Goal: Obtain resource: Obtain resource

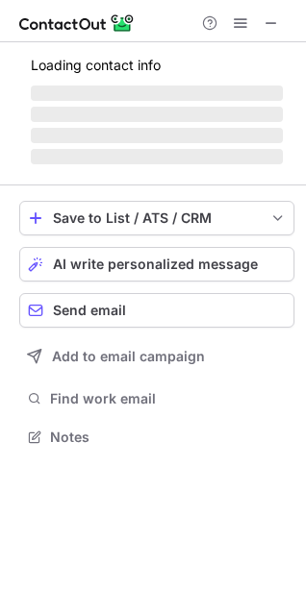
scroll to position [435, 306]
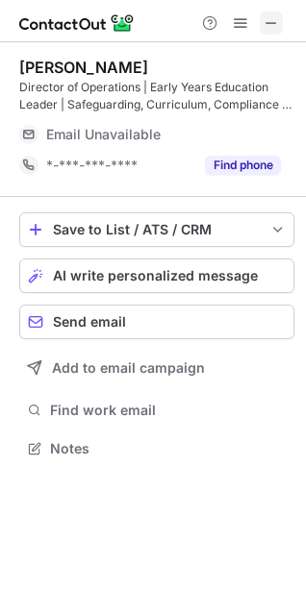
click at [262, 24] on button at bounding box center [271, 23] width 23 height 23
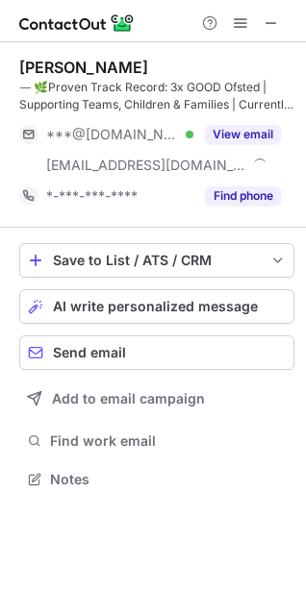
scroll to position [466, 306]
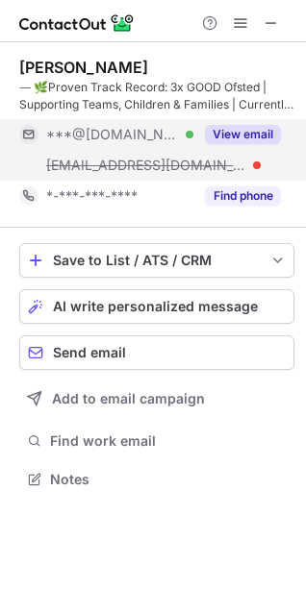
click at [244, 132] on button "View email" at bounding box center [243, 134] width 76 height 19
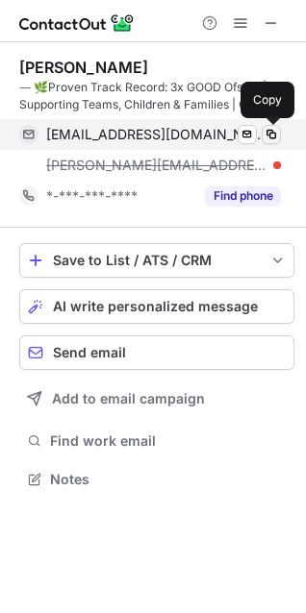
click at [273, 132] on span at bounding box center [270, 134] width 15 height 15
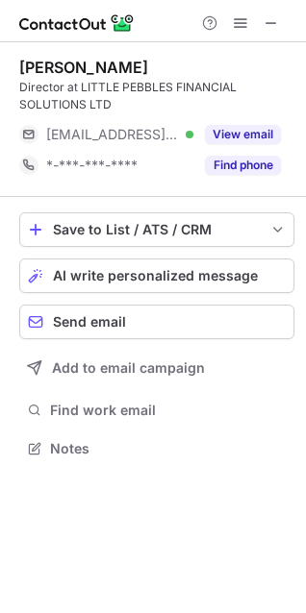
scroll to position [435, 306]
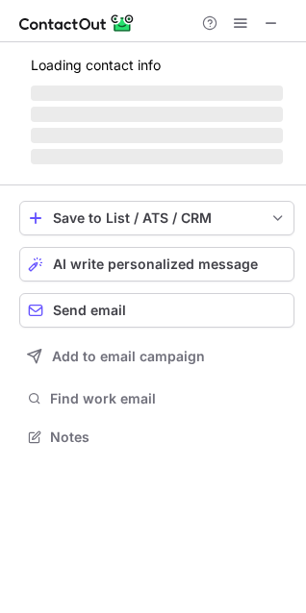
scroll to position [435, 306]
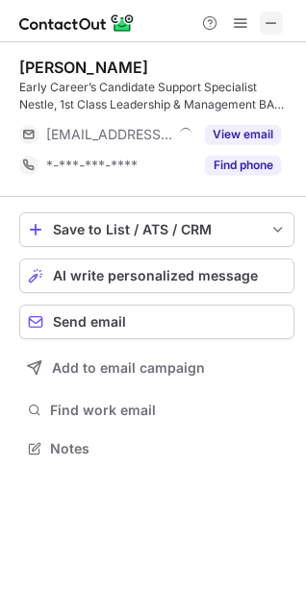
click at [270, 25] on span at bounding box center [270, 22] width 15 height 15
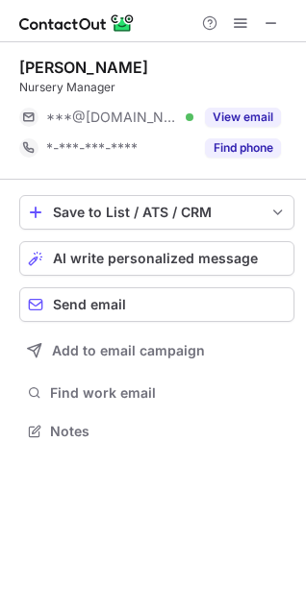
scroll to position [418, 306]
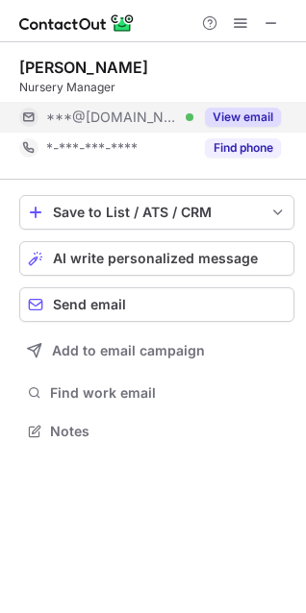
click at [256, 105] on div "View email" at bounding box center [236, 117] width 87 height 31
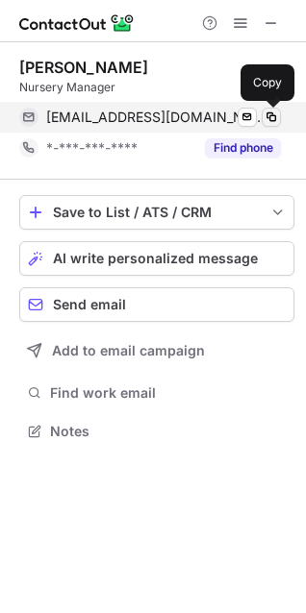
click at [271, 109] on button at bounding box center [270, 117] width 19 height 19
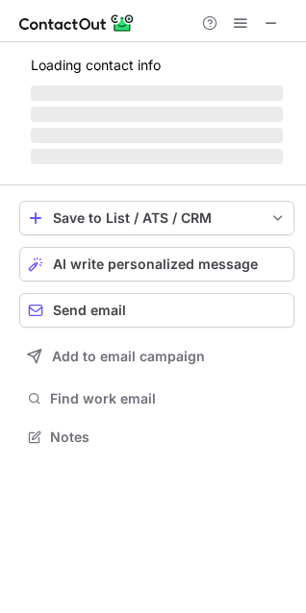
scroll to position [424, 306]
click at [265, 17] on span at bounding box center [270, 22] width 15 height 15
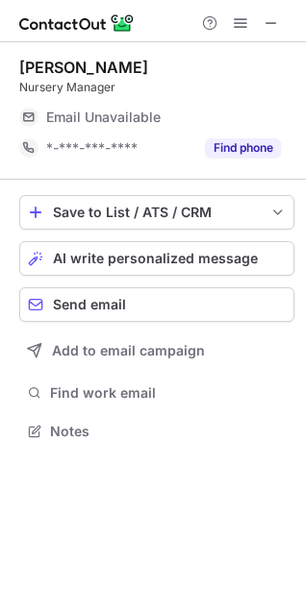
scroll to position [418, 306]
click at [272, 12] on div "Help & Support" at bounding box center [153, 21] width 306 height 42
drag, startPoint x: 269, startPoint y: 22, endPoint x: 236, endPoint y: 23, distance: 33.7
click at [268, 23] on span at bounding box center [270, 22] width 15 height 15
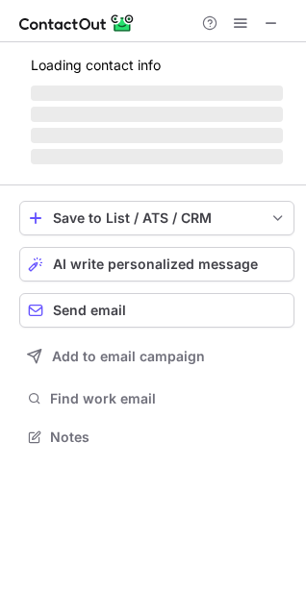
scroll to position [418, 306]
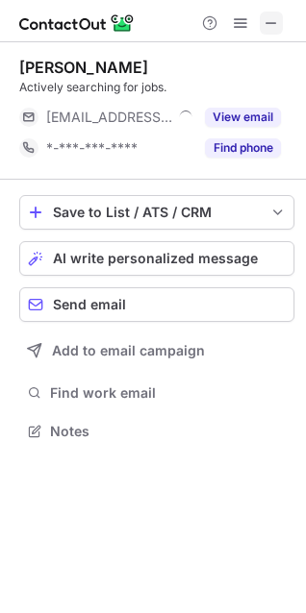
click at [270, 27] on span at bounding box center [270, 22] width 15 height 15
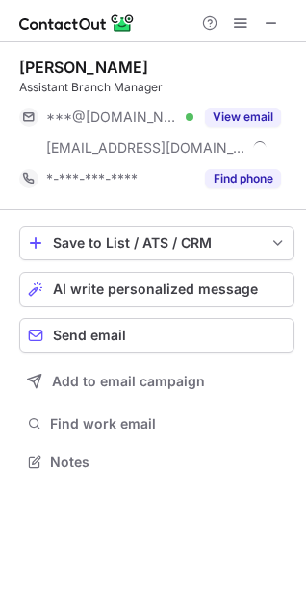
scroll to position [449, 306]
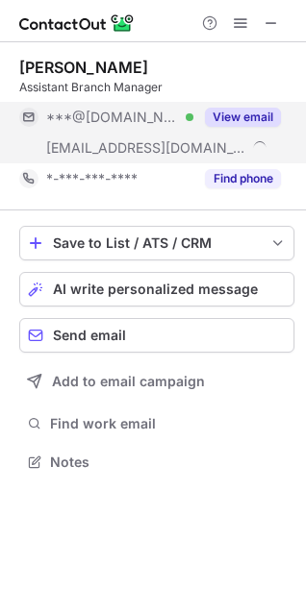
click at [255, 107] on div "View email" at bounding box center [236, 117] width 87 height 31
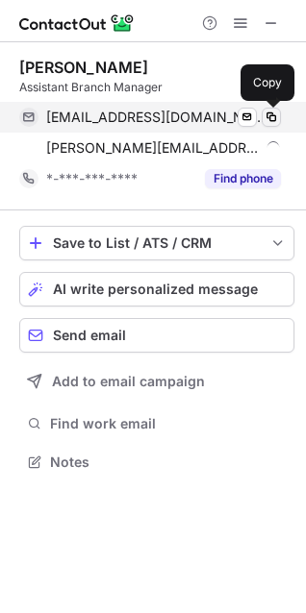
click at [273, 121] on span at bounding box center [270, 117] width 15 height 15
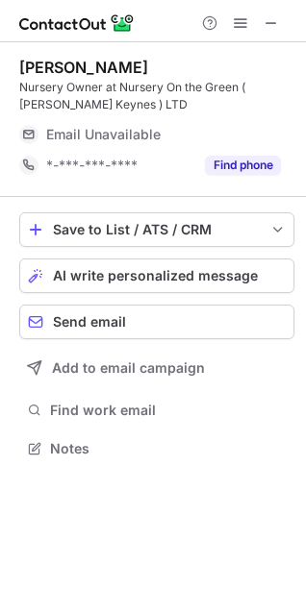
scroll to position [435, 306]
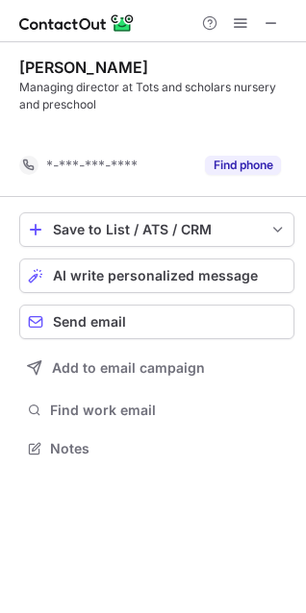
scroll to position [405, 306]
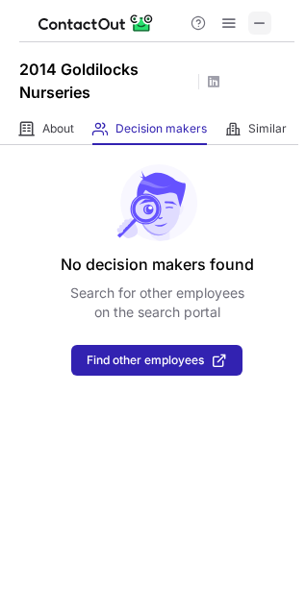
click at [255, 25] on span at bounding box center [259, 22] width 15 height 15
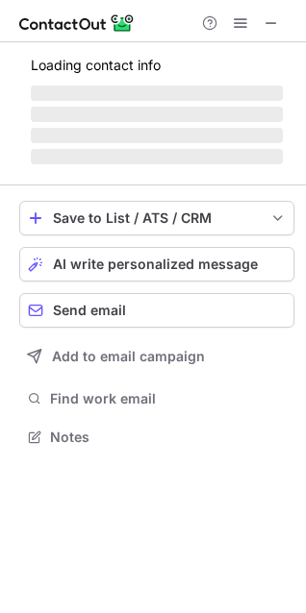
scroll to position [435, 306]
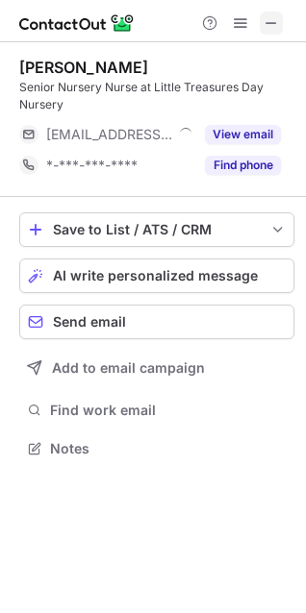
click at [268, 24] on span at bounding box center [270, 22] width 15 height 15
click at [275, 28] on span at bounding box center [270, 22] width 15 height 15
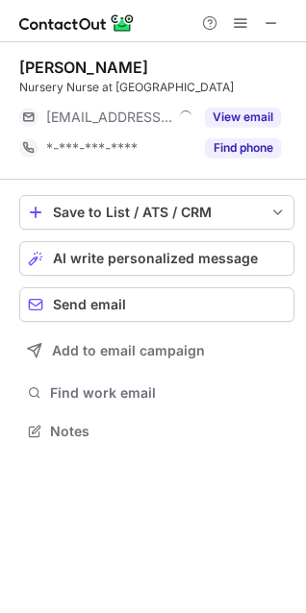
scroll to position [418, 306]
click at [272, 23] on span at bounding box center [270, 22] width 15 height 15
